Goal: Information Seeking & Learning: Learn about a topic

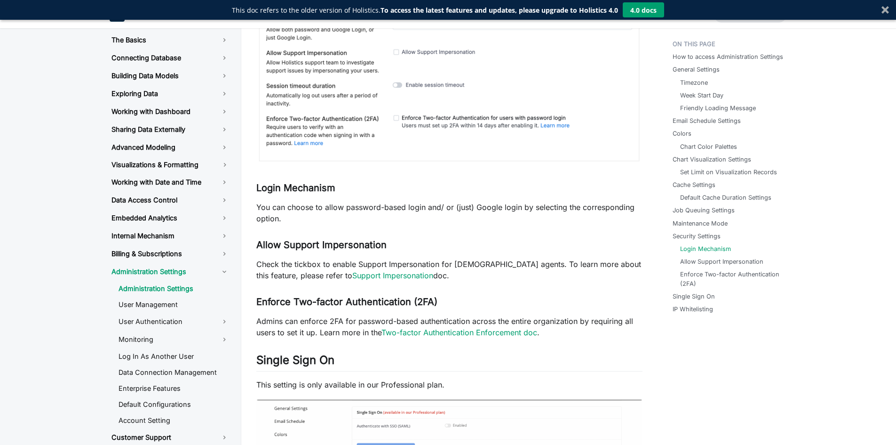
scroll to position [22, 0]
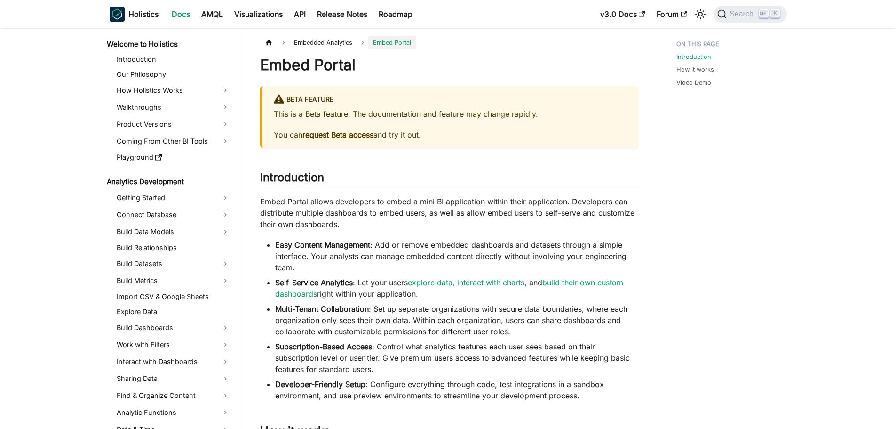
scroll to position [696, 0]
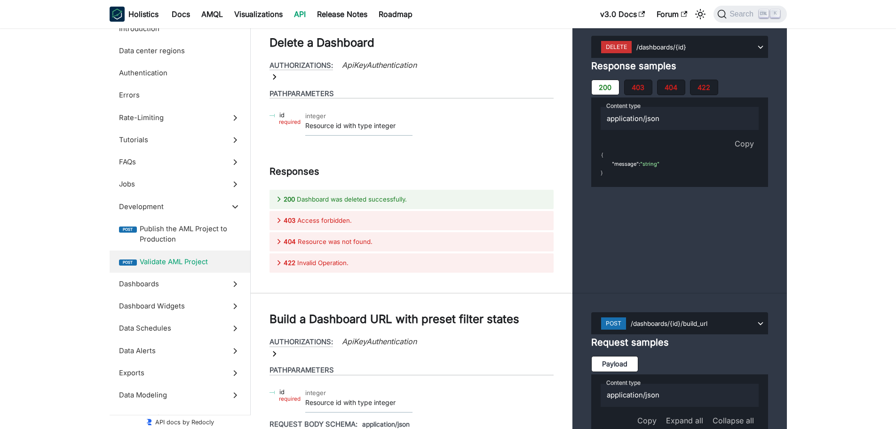
scroll to position [188, 0]
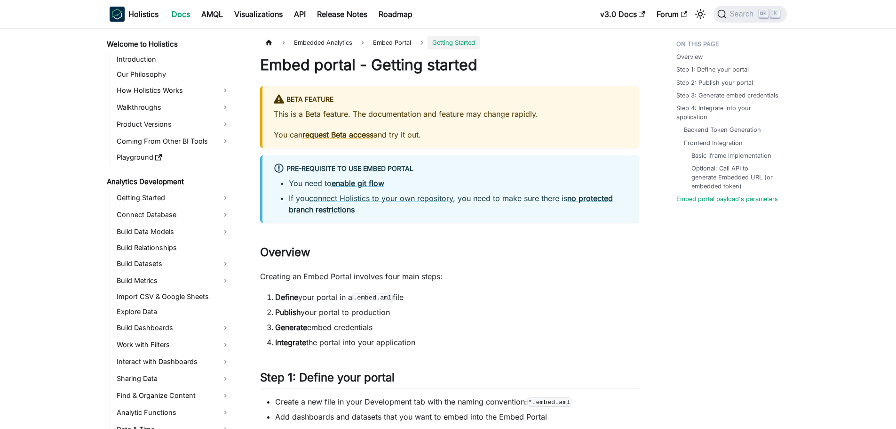
scroll to position [1339, 0]
